Goal: Task Accomplishment & Management: Manage account settings

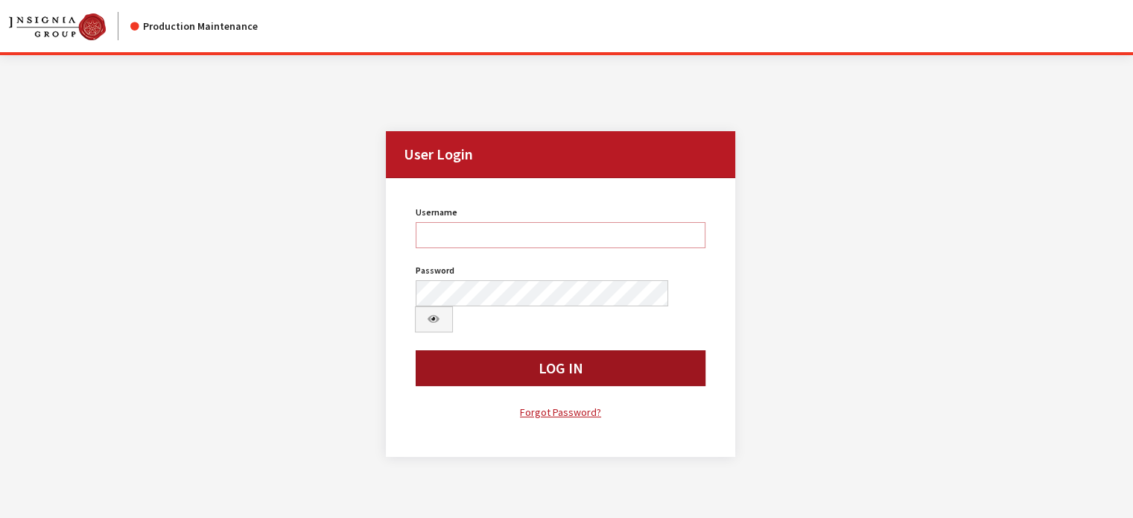
type input "kcollins"
click at [582, 350] on button "Log In" at bounding box center [561, 368] width 290 height 36
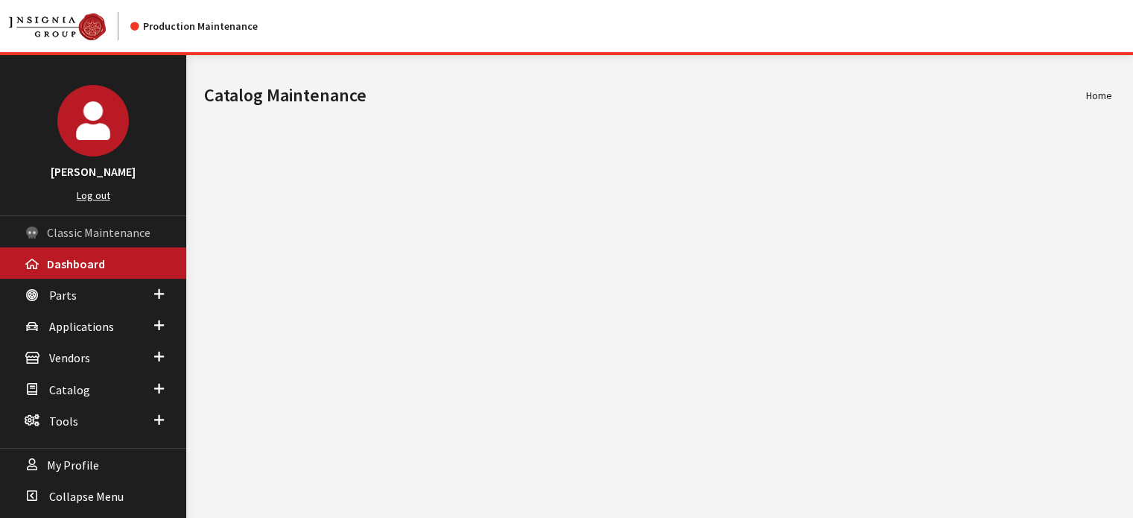
click at [85, 232] on span "Classic Maintenance" at bounding box center [99, 232] width 104 height 15
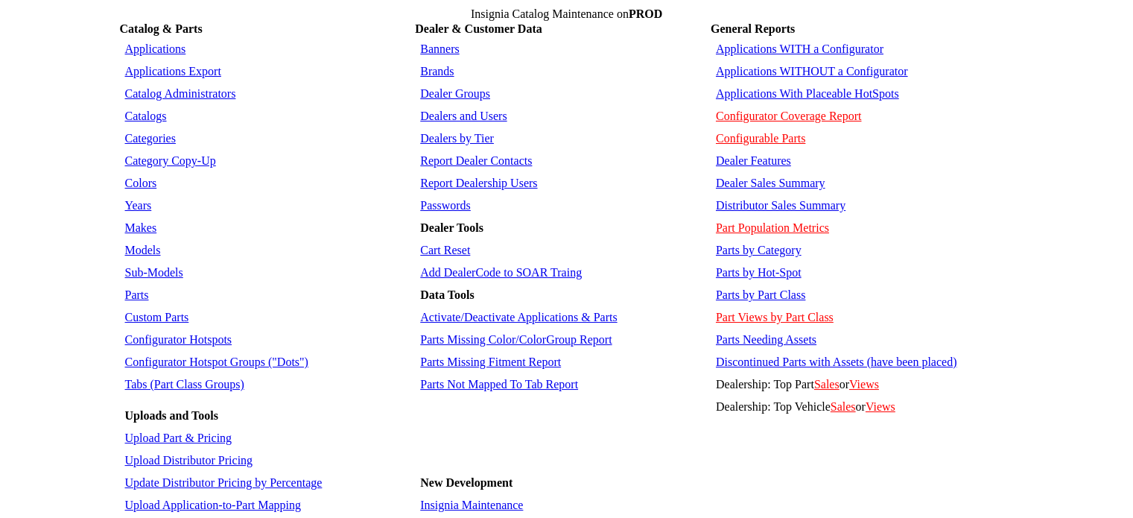
click at [468, 109] on link "Dealers and Users" at bounding box center [463, 115] width 86 height 13
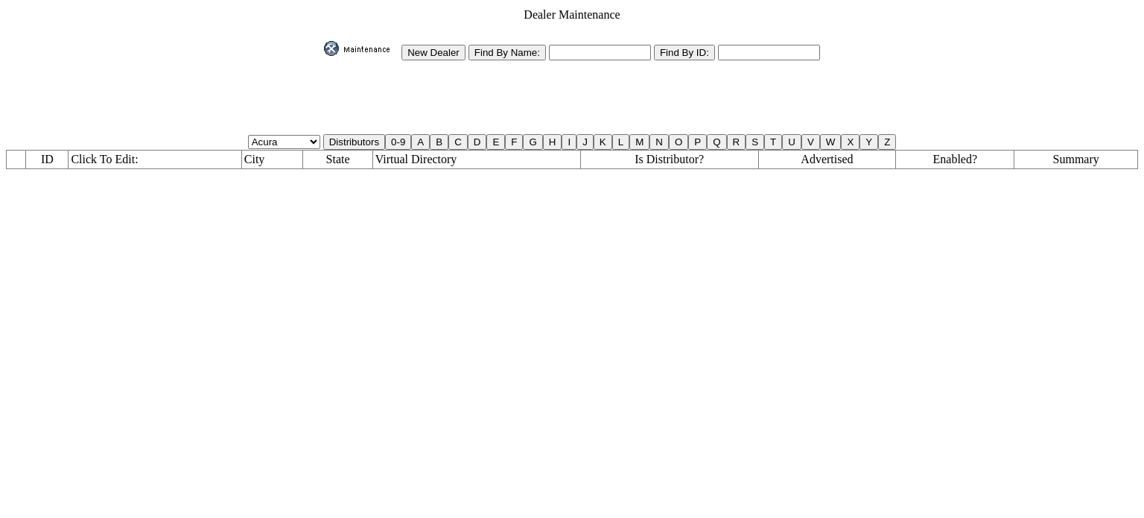
click at [553, 50] on input "text" at bounding box center [600, 53] width 102 height 16
type input "qa%"
click at [506, 45] on input "Find By Name:" at bounding box center [507, 53] width 77 height 16
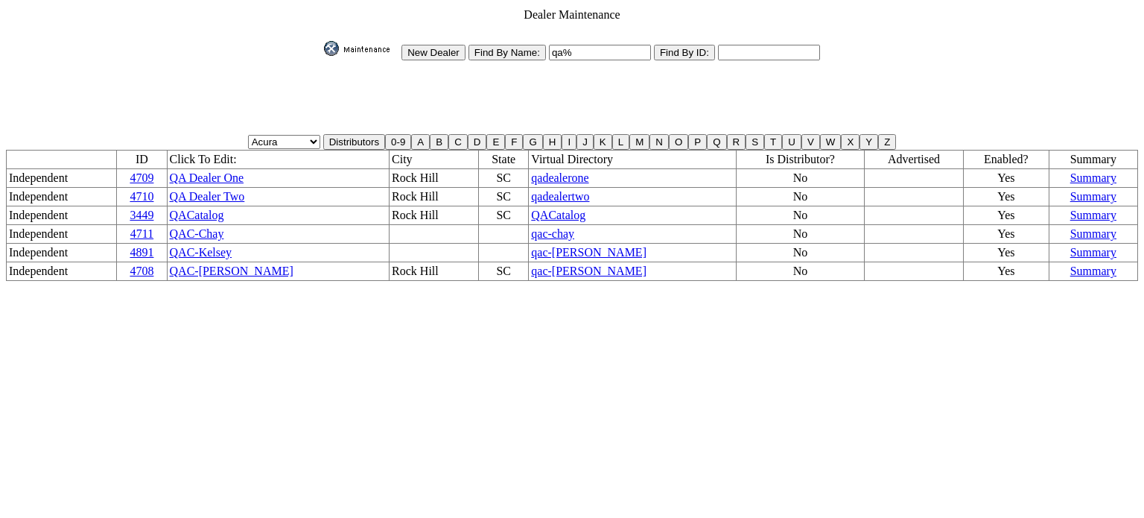
click at [531, 209] on span "QACatalog" at bounding box center [558, 215] width 54 height 13
